Goal: Navigation & Orientation: Understand site structure

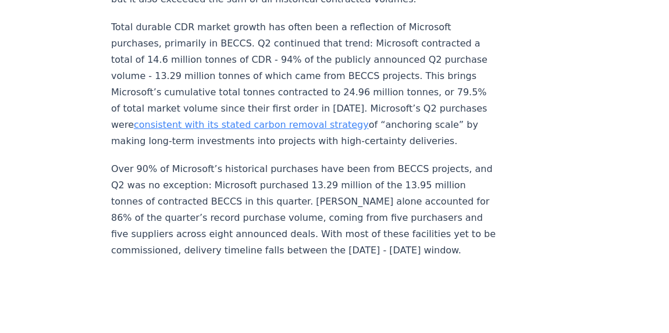
scroll to position [997, 0]
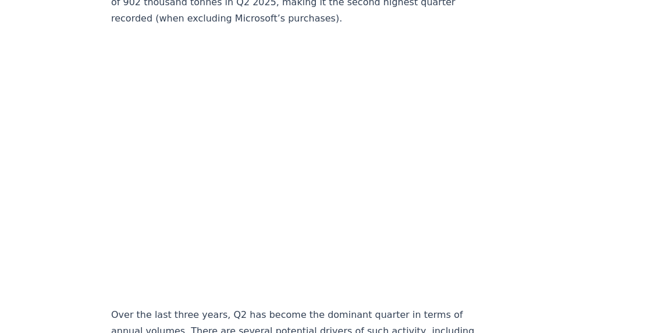
scroll to position [1948, 0]
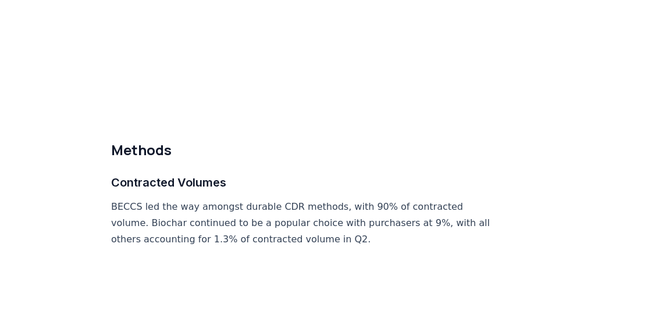
scroll to position [5279, 0]
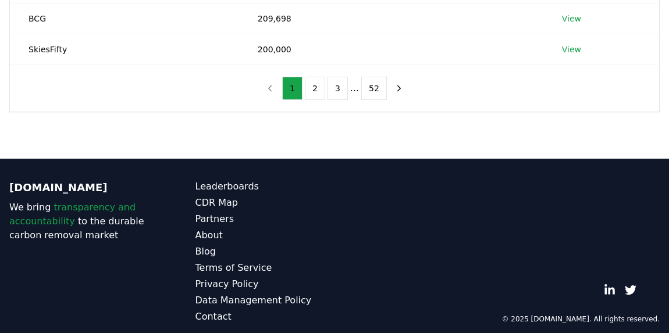
scroll to position [440, 0]
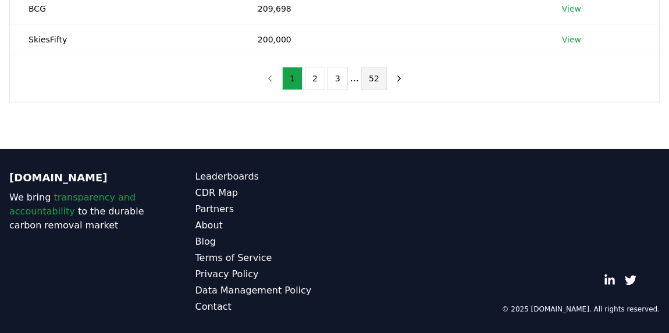
click at [369, 80] on button "52" at bounding box center [374, 78] width 26 height 23
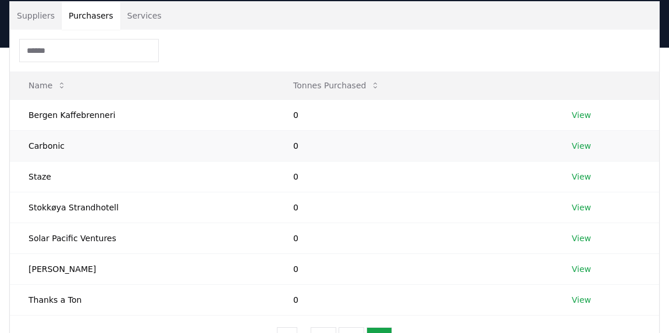
scroll to position [0, 0]
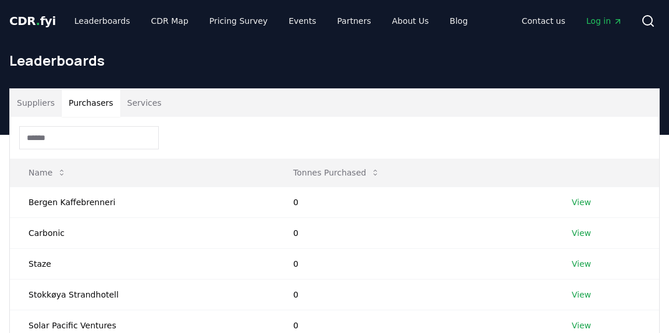
click at [31, 22] on span "CDR . fyi" at bounding box center [32, 21] width 47 height 14
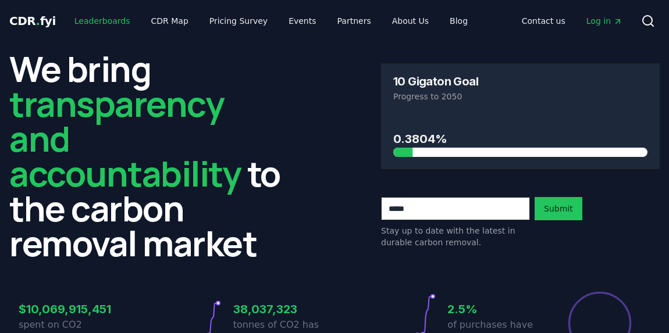
click at [115, 20] on link "Leaderboards" at bounding box center [102, 20] width 74 height 21
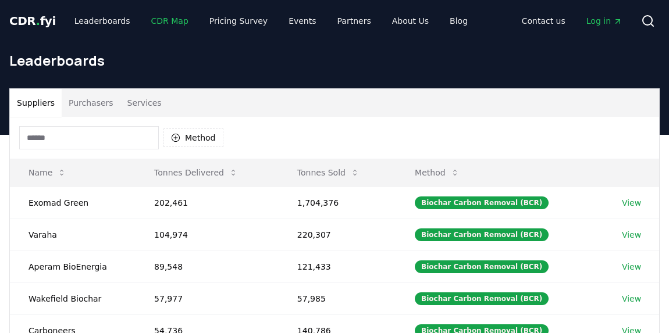
click at [149, 20] on link "CDR Map" at bounding box center [170, 20] width 56 height 21
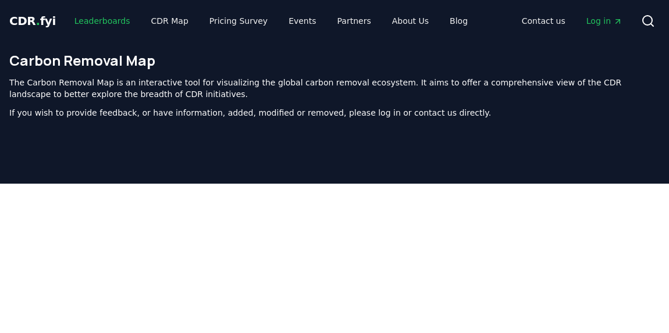
click at [109, 22] on link "Leaderboards" at bounding box center [102, 20] width 74 height 21
